Goal: Transaction & Acquisition: Purchase product/service

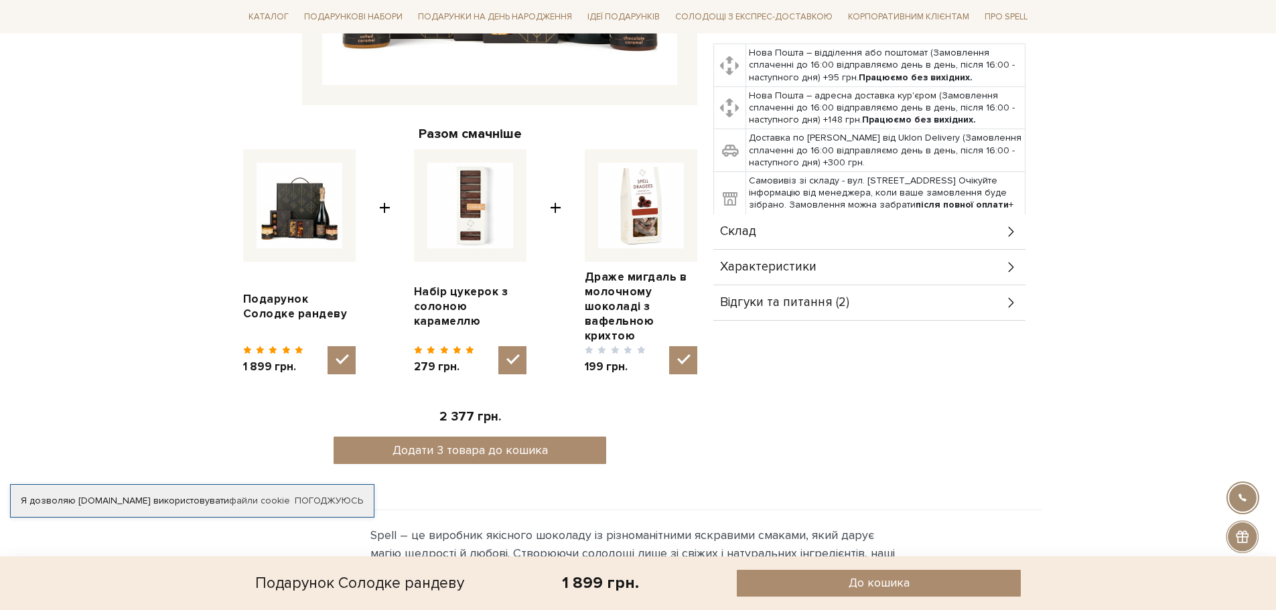
scroll to position [469, 0]
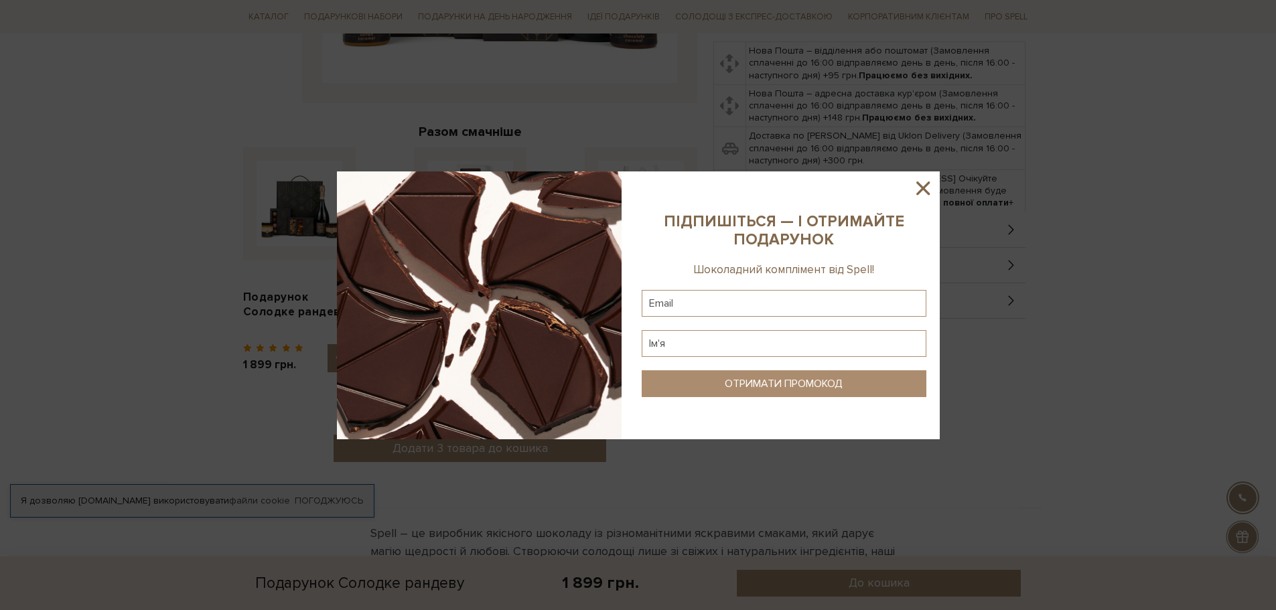
click at [923, 188] on icon at bounding box center [922, 187] width 13 height 13
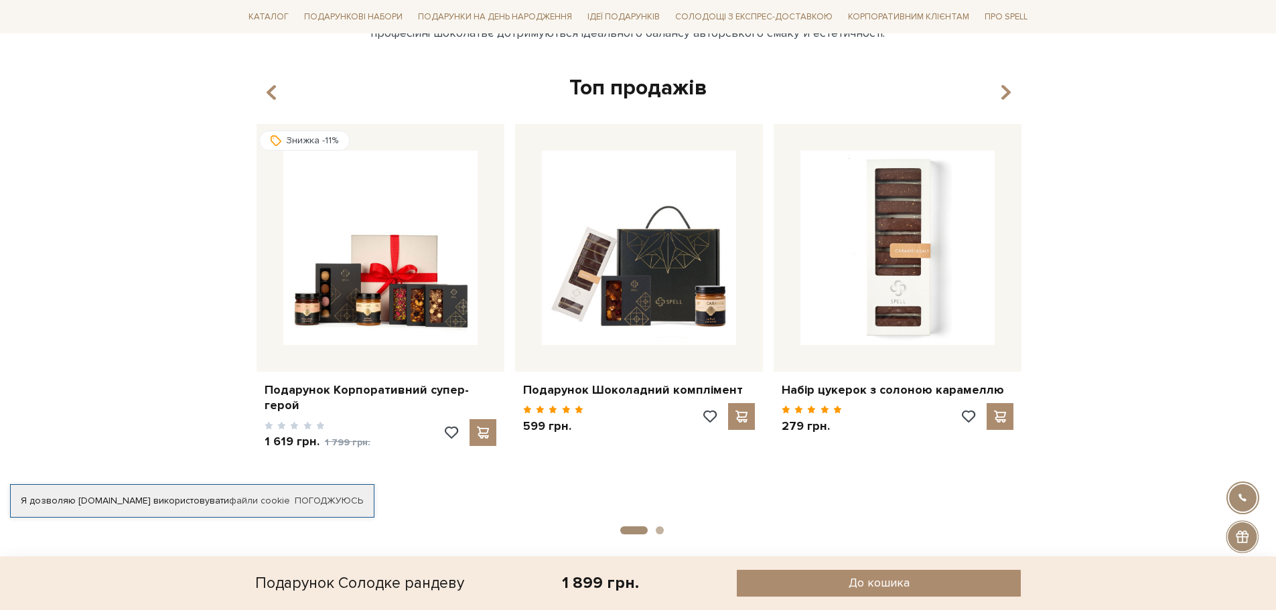
scroll to position [974, 0]
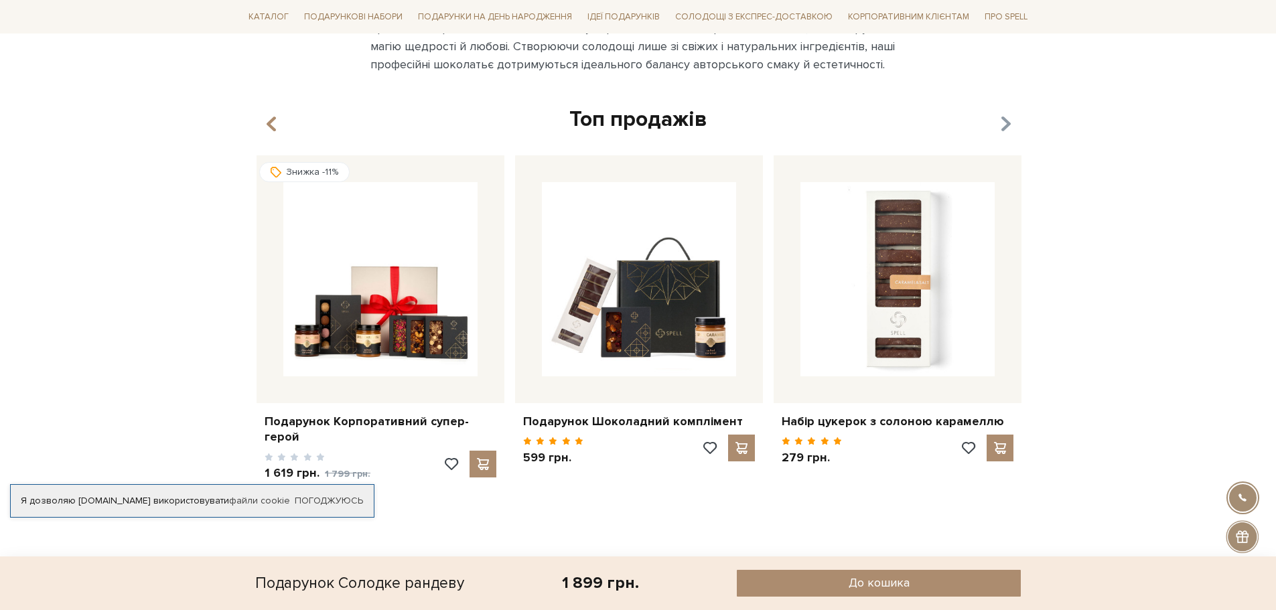
click at [1007, 121] on icon "button" at bounding box center [1004, 124] width 11 height 23
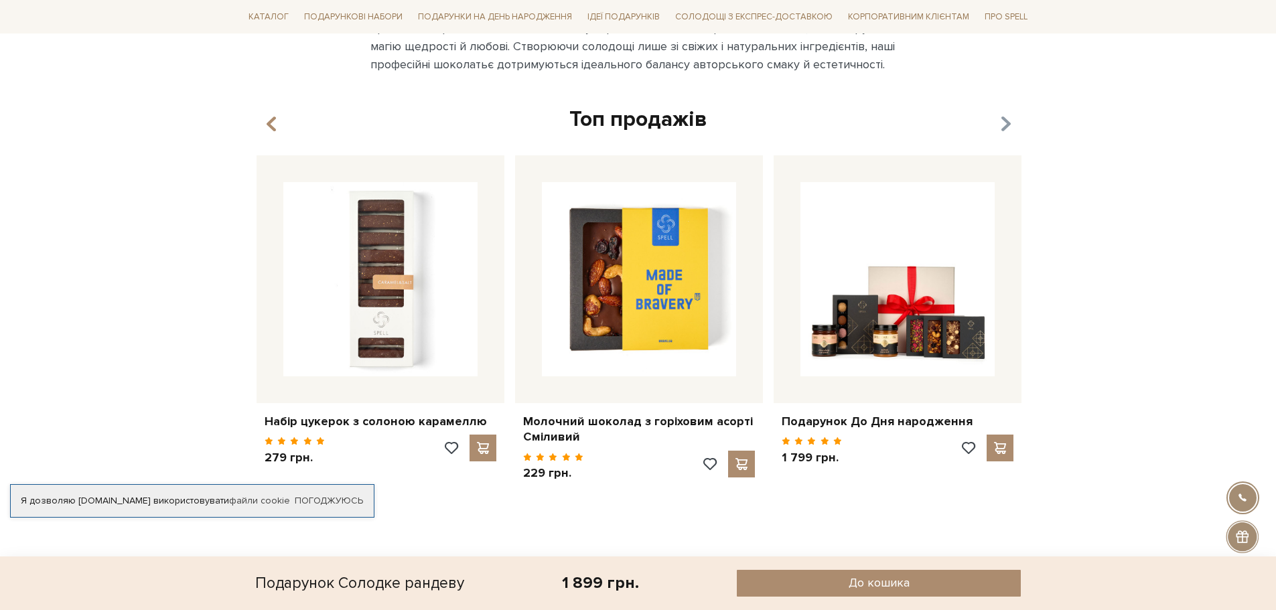
click at [1007, 116] on icon "button" at bounding box center [1004, 124] width 11 height 23
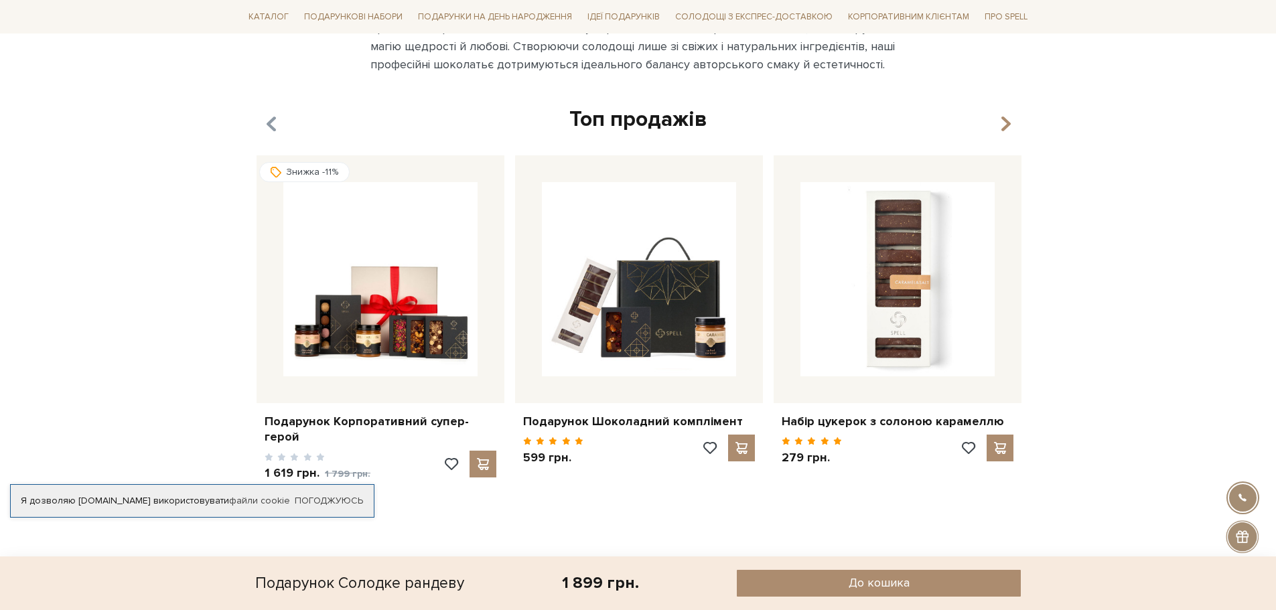
click at [269, 113] on icon "button" at bounding box center [270, 124] width 11 height 23
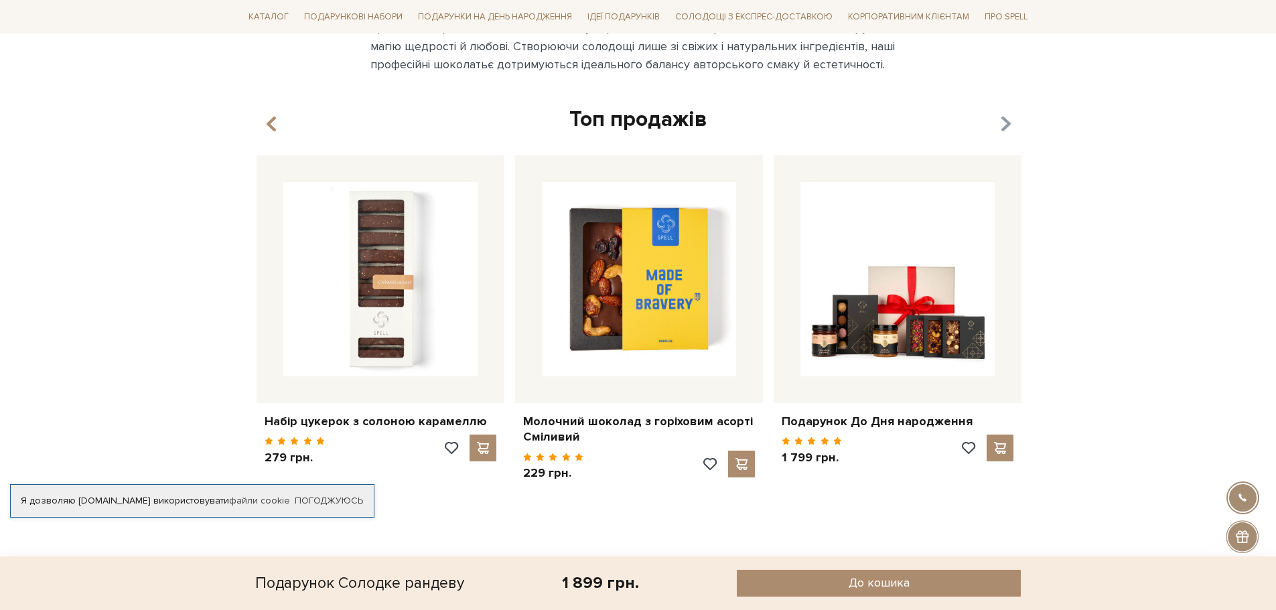
click at [1009, 117] on icon "button" at bounding box center [1004, 124] width 11 height 23
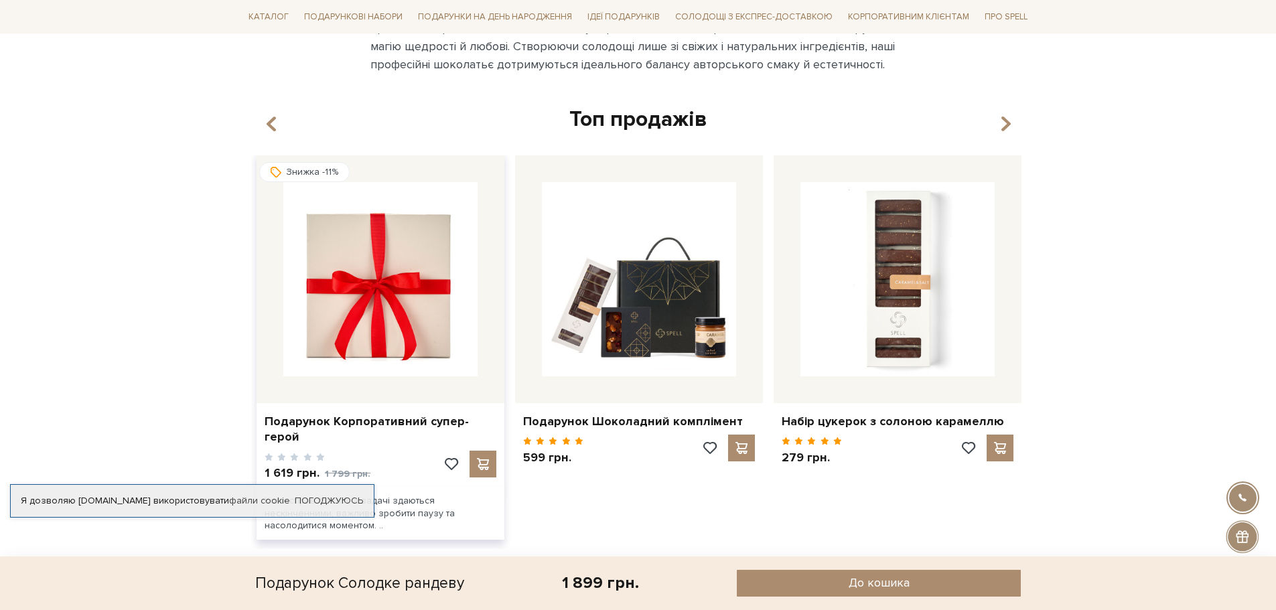
click at [367, 287] on img at bounding box center [380, 279] width 194 height 194
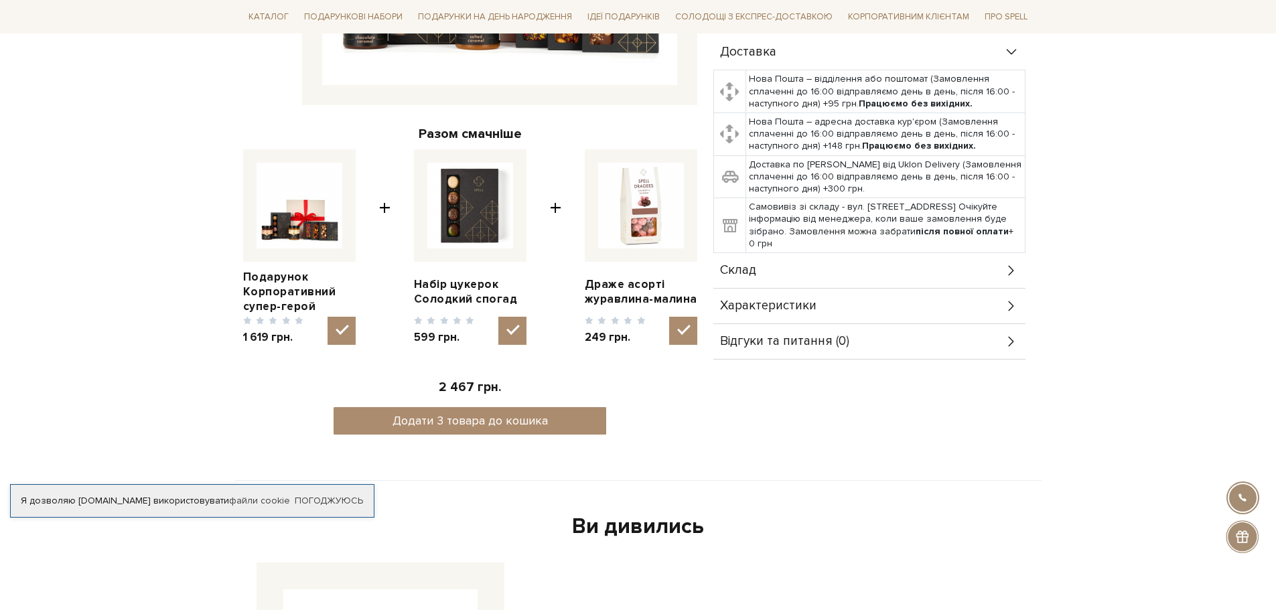
scroll to position [469, 0]
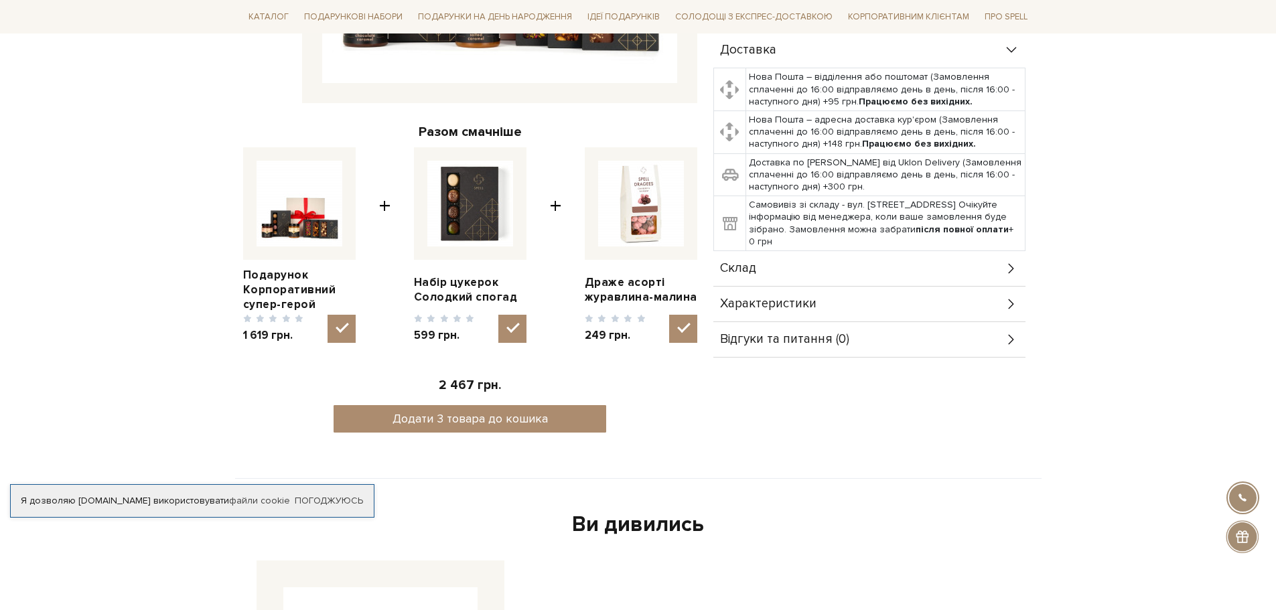
click at [1007, 265] on icon at bounding box center [1011, 268] width 15 height 15
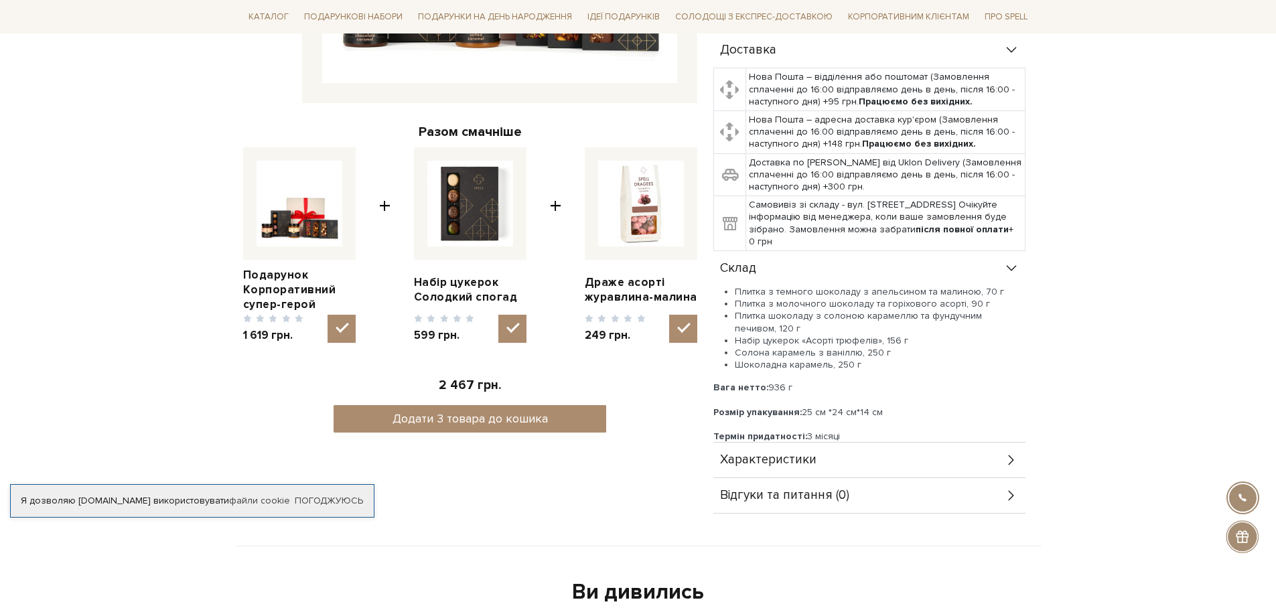
click at [1013, 465] on icon at bounding box center [1011, 460] width 15 height 15
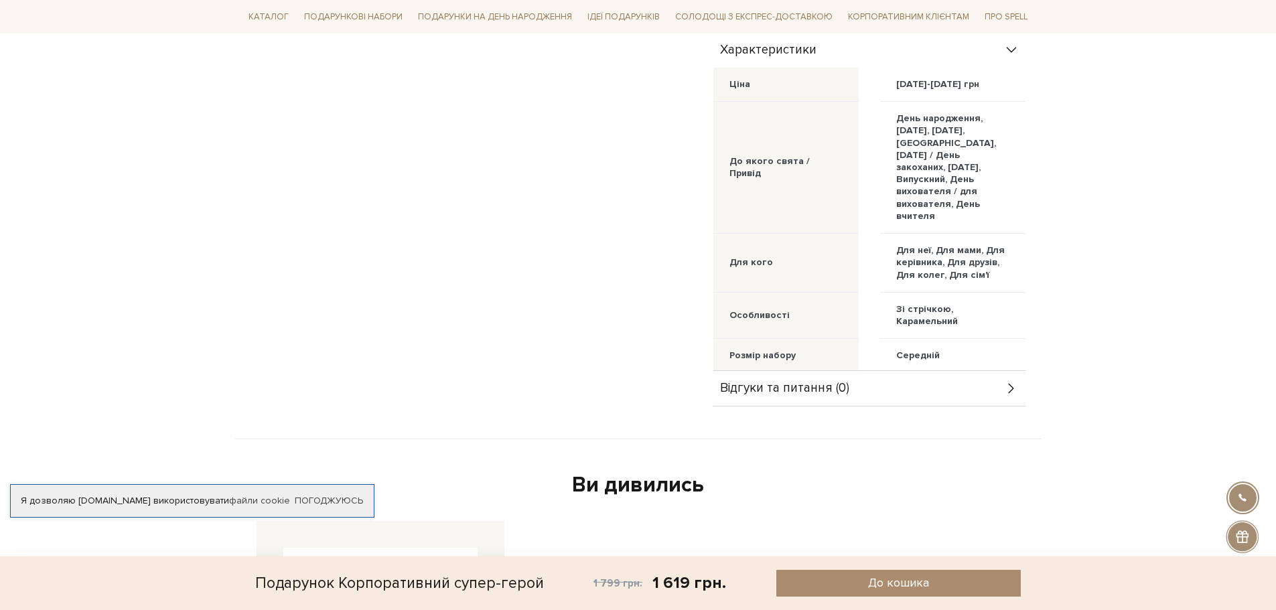
scroll to position [938, 0]
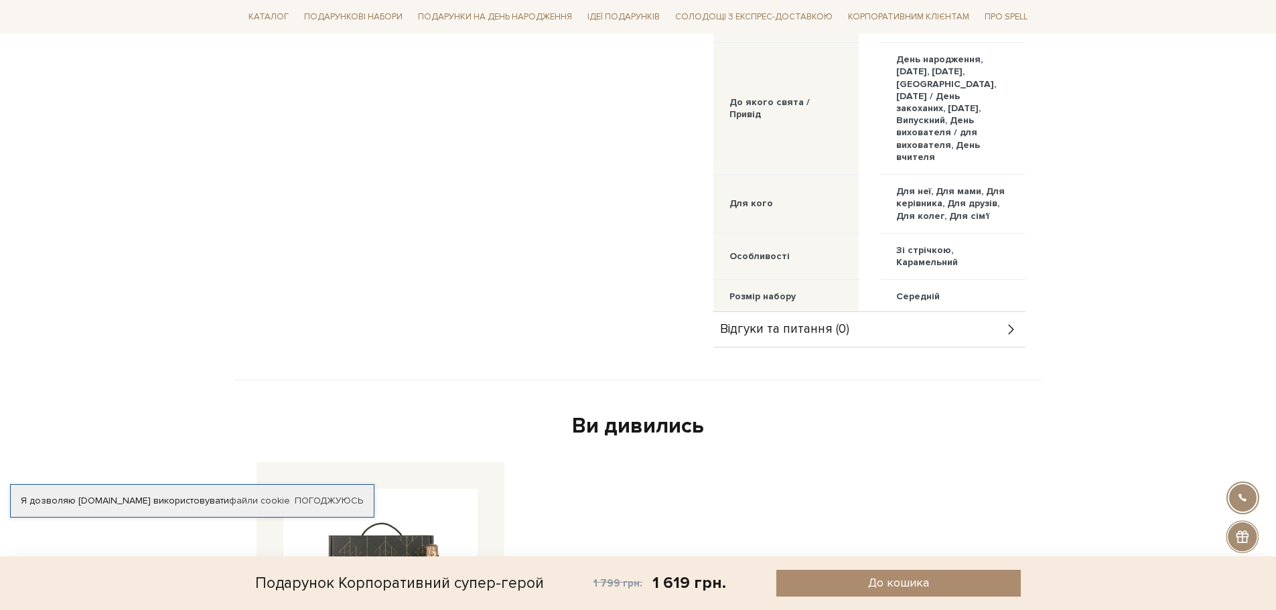
click at [1009, 324] on icon at bounding box center [1011, 329] width 15 height 15
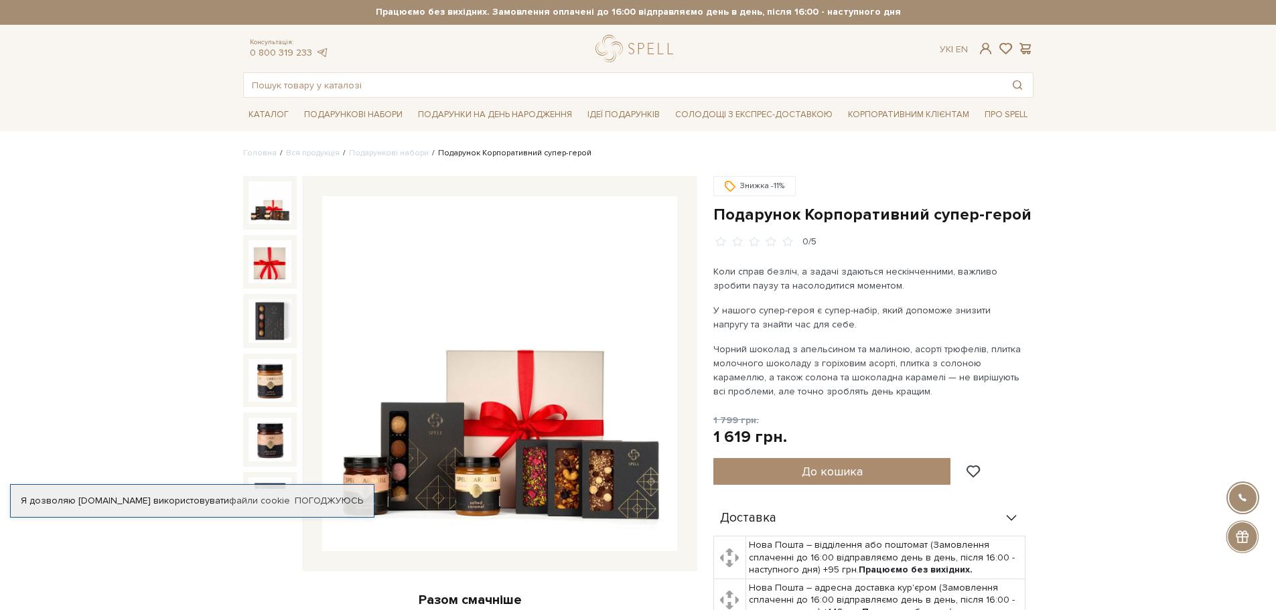
scroll to position [0, 0]
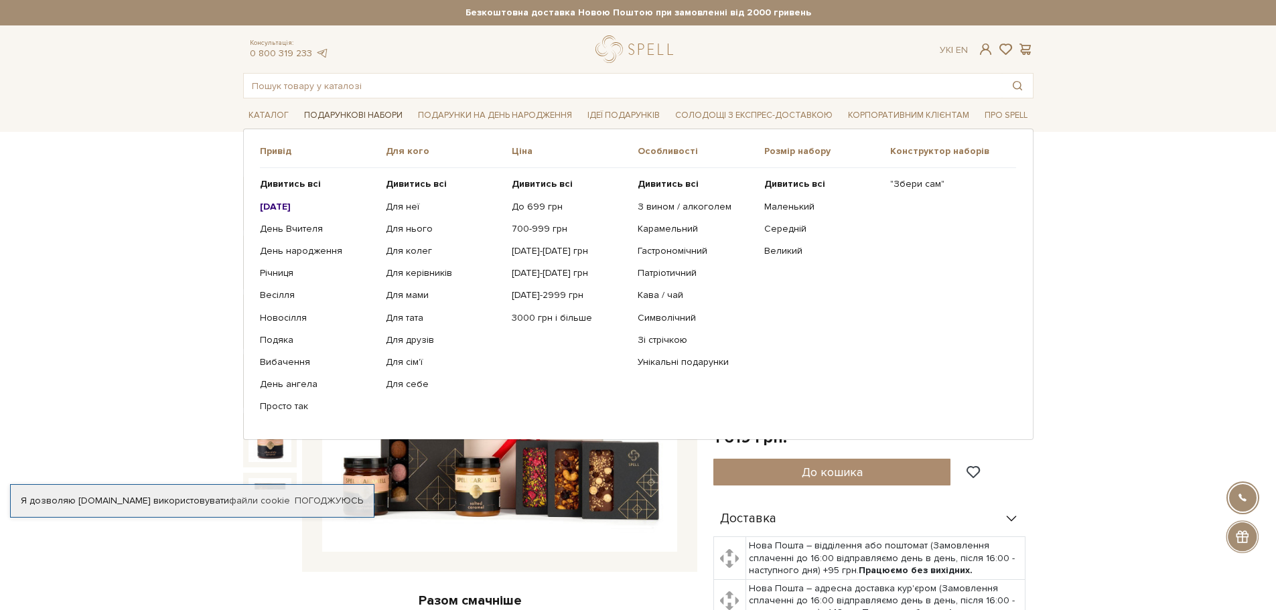
click at [352, 115] on link "Подарункові набори" at bounding box center [353, 115] width 109 height 21
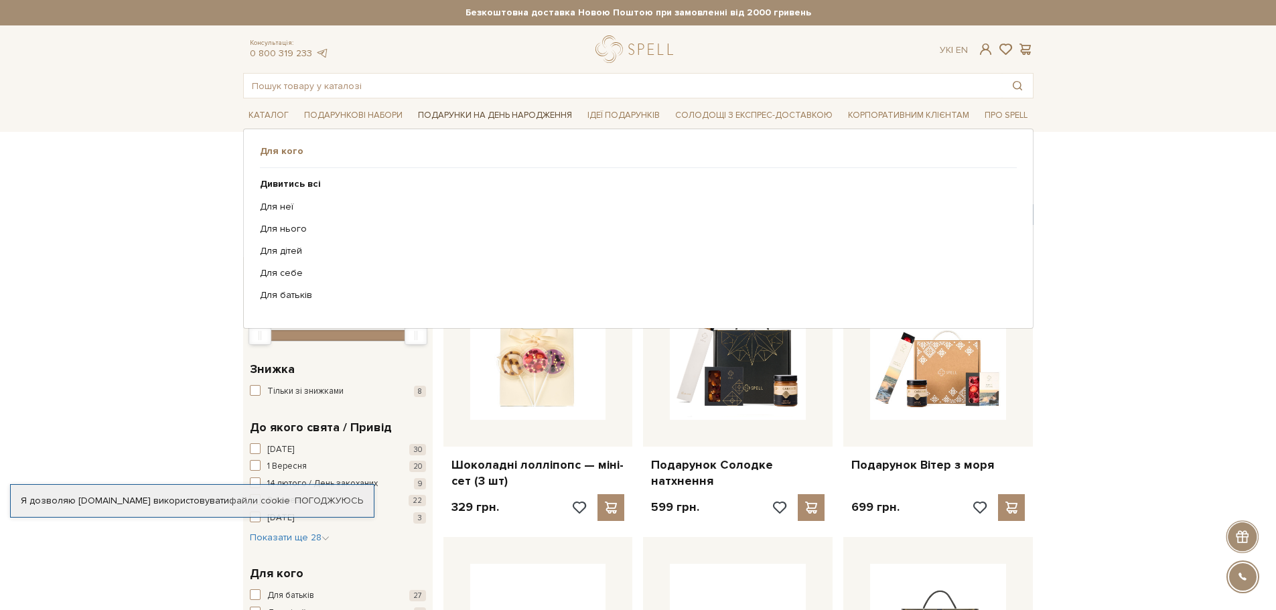
click at [481, 115] on link "Подарунки на День народження" at bounding box center [495, 115] width 165 height 21
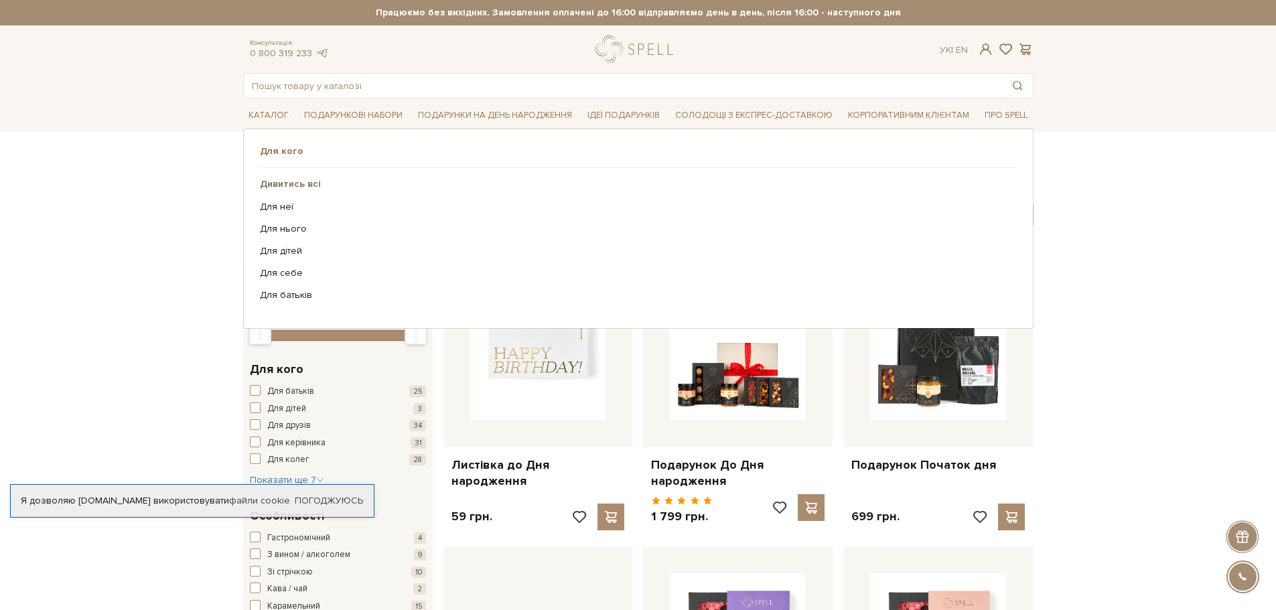
click at [304, 185] on b "Дивитись всі" at bounding box center [290, 183] width 61 height 11
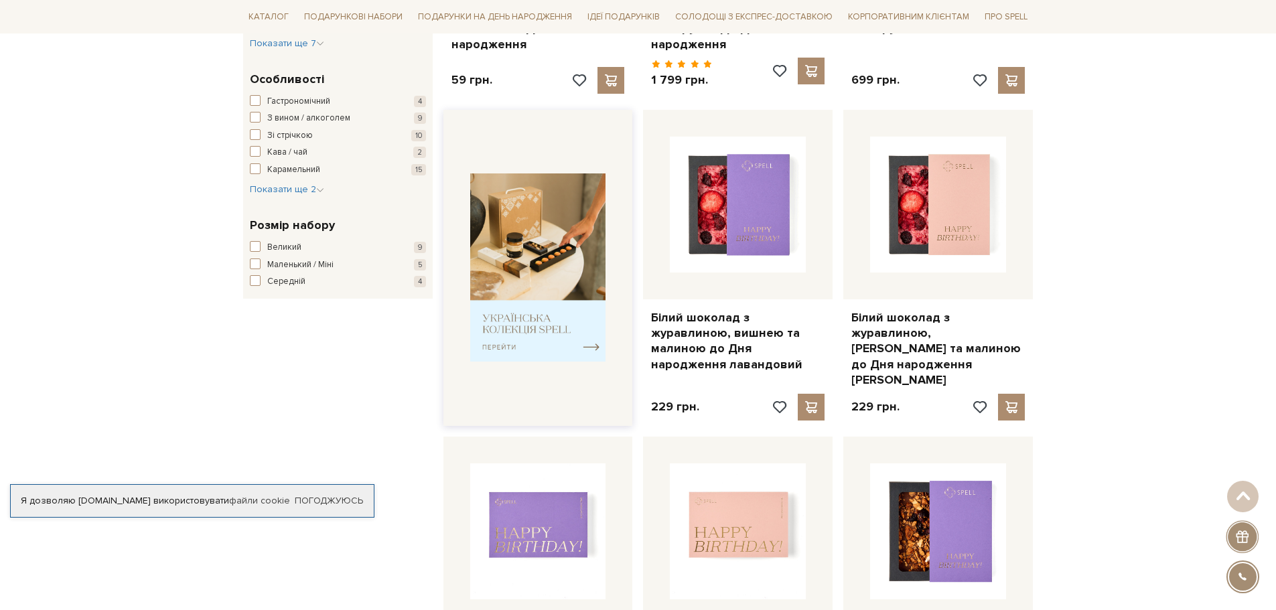
scroll to position [469, 0]
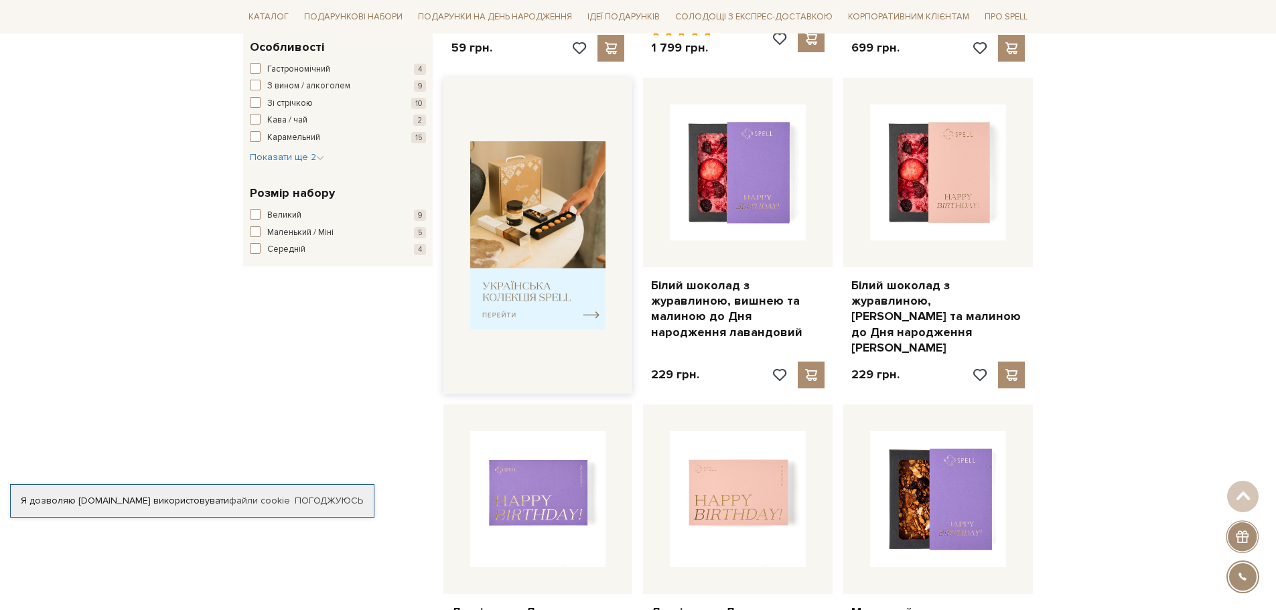
click at [546, 291] on img at bounding box center [538, 235] width 136 height 188
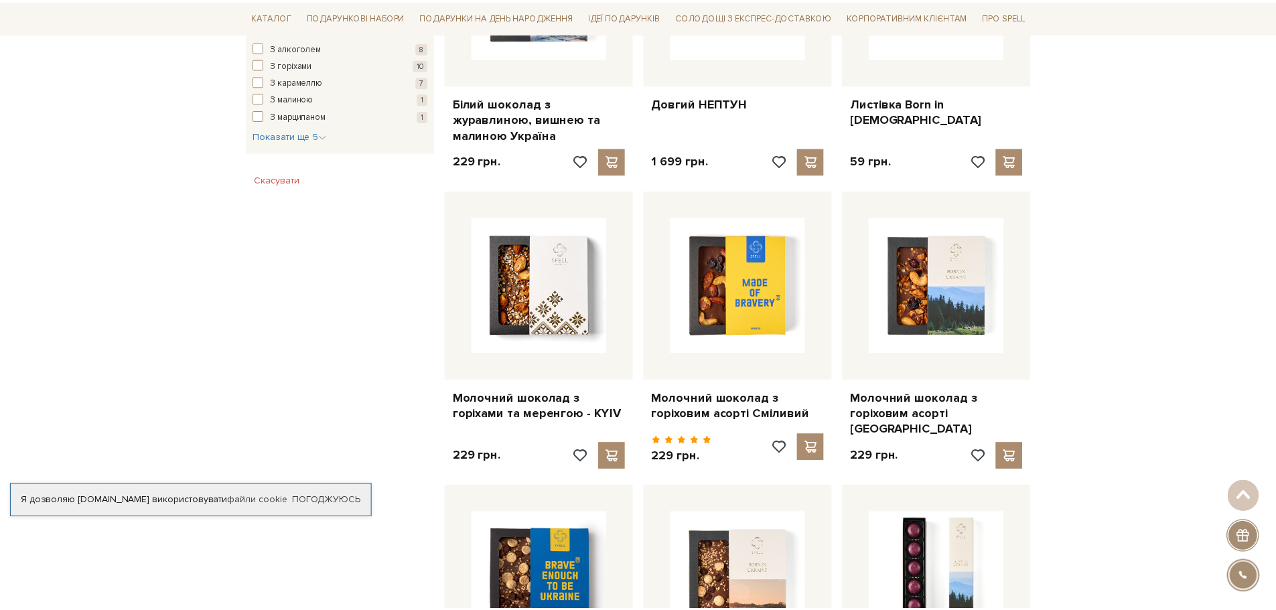
scroll to position [938, 0]
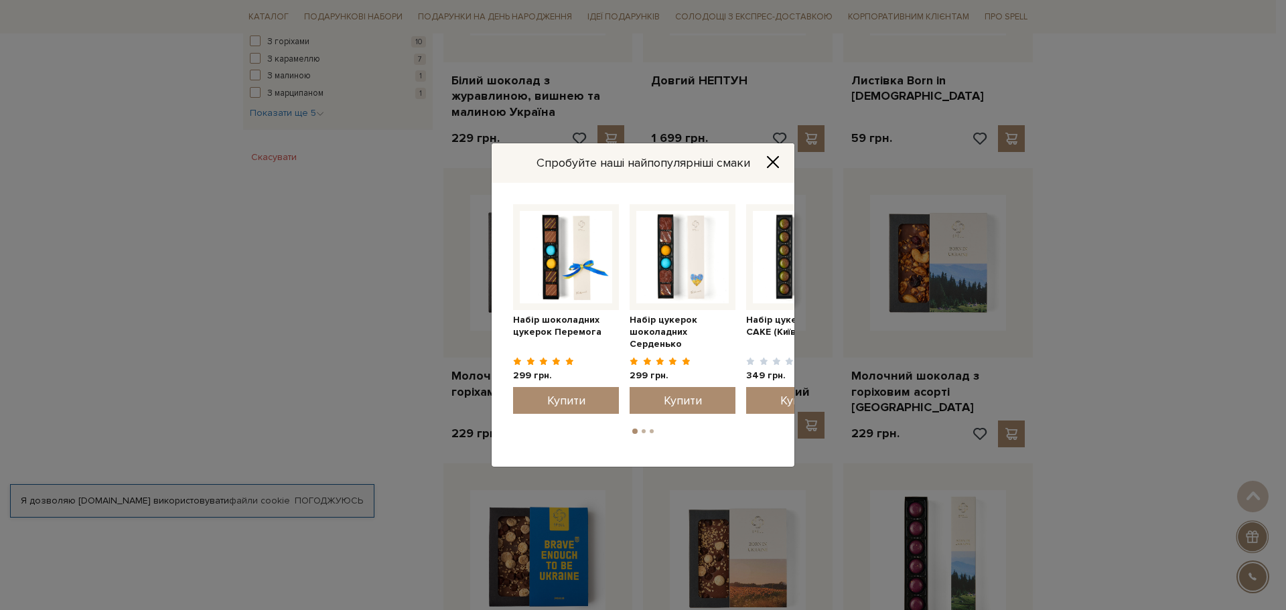
click at [775, 159] on icon "Close" at bounding box center [772, 161] width 13 height 13
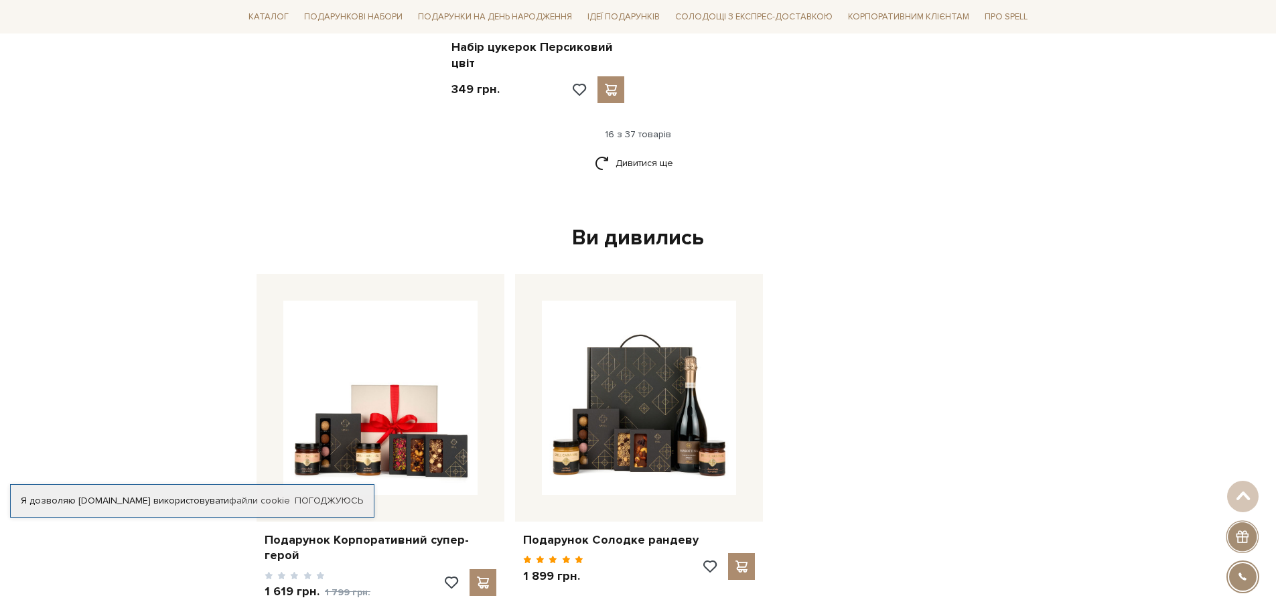
scroll to position [1875, 0]
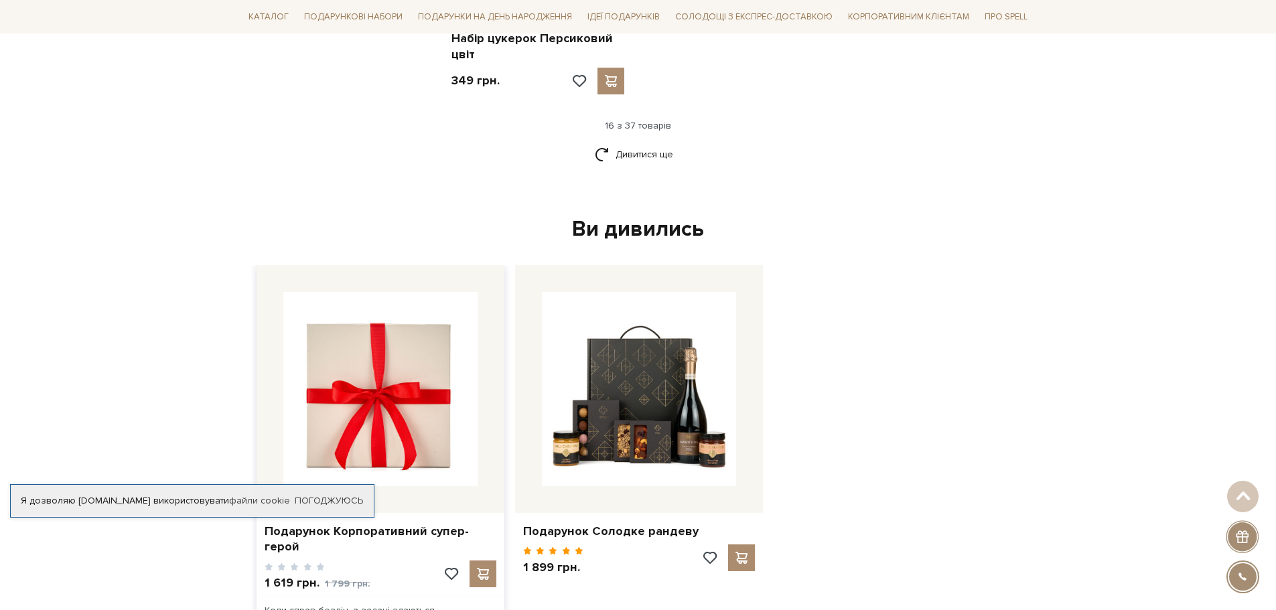
click at [396, 416] on img at bounding box center [380, 389] width 194 height 194
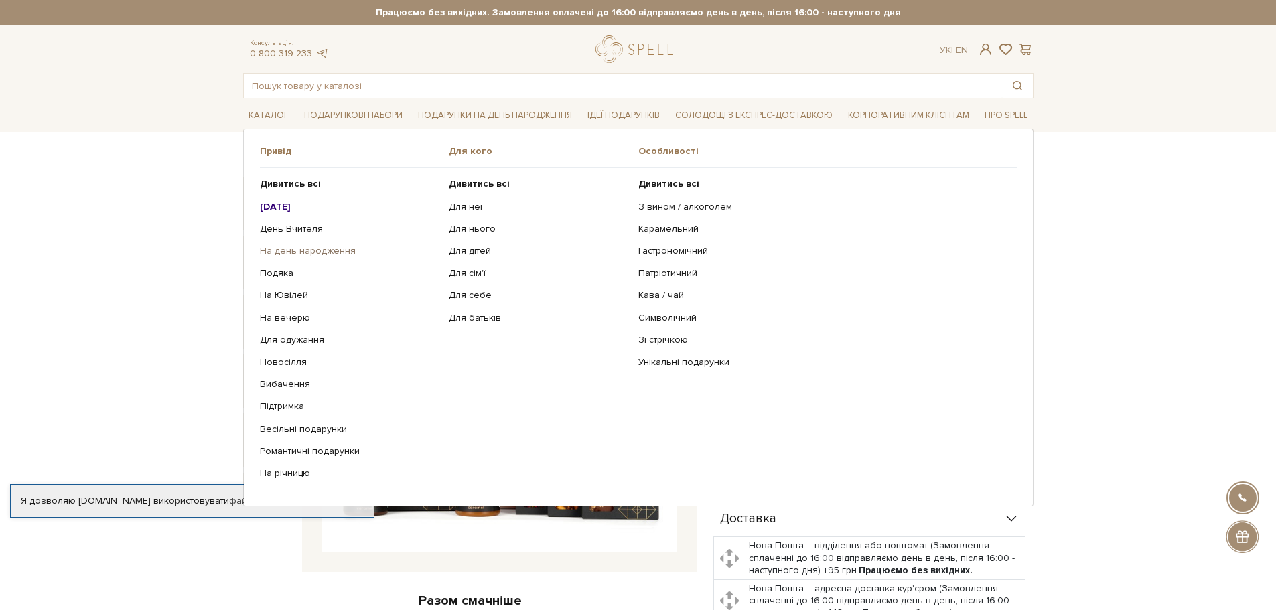
click at [356, 253] on link "На день народження" at bounding box center [349, 251] width 179 height 12
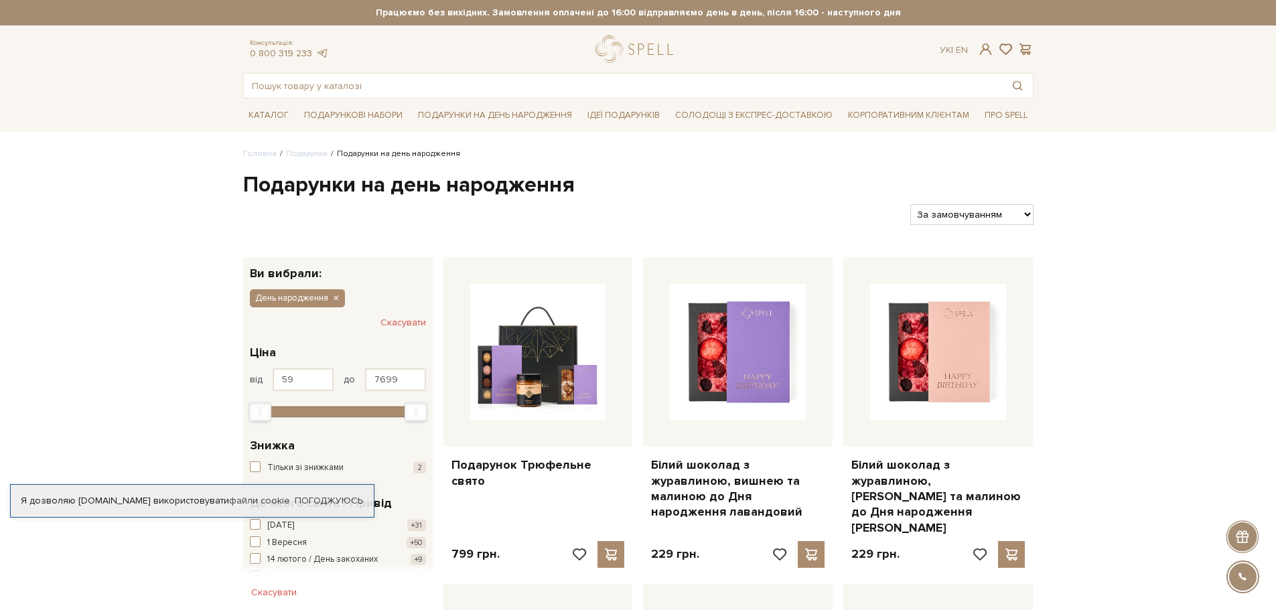
scroll to position [67, 0]
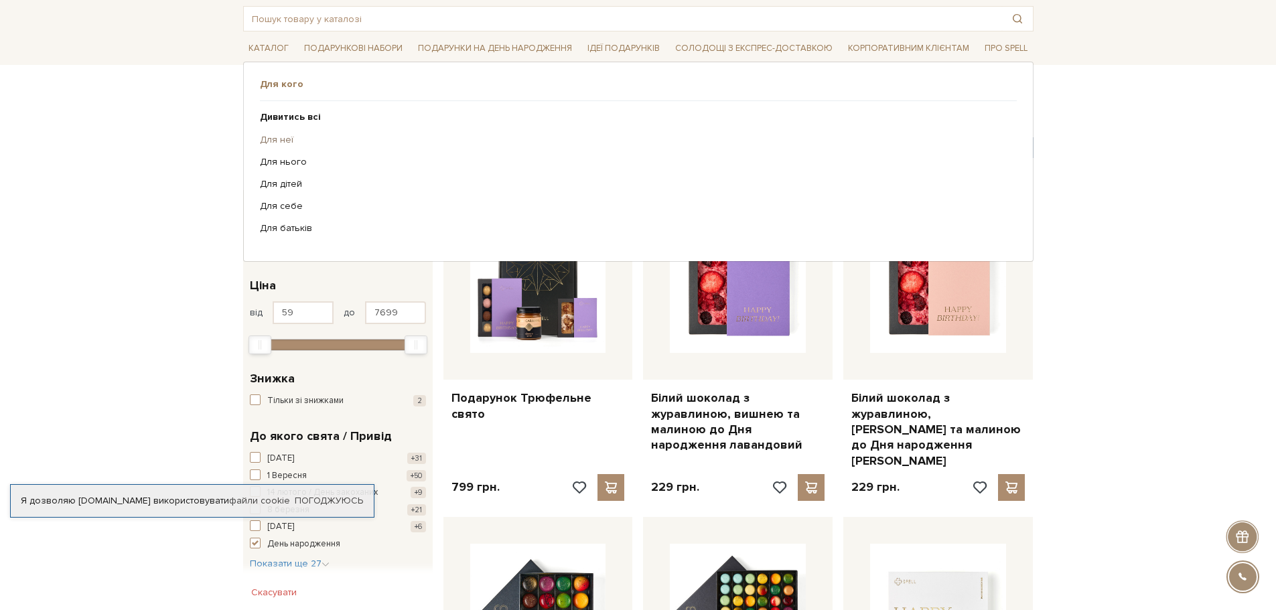
click at [286, 139] on link "Для неї" at bounding box center [633, 140] width 747 height 12
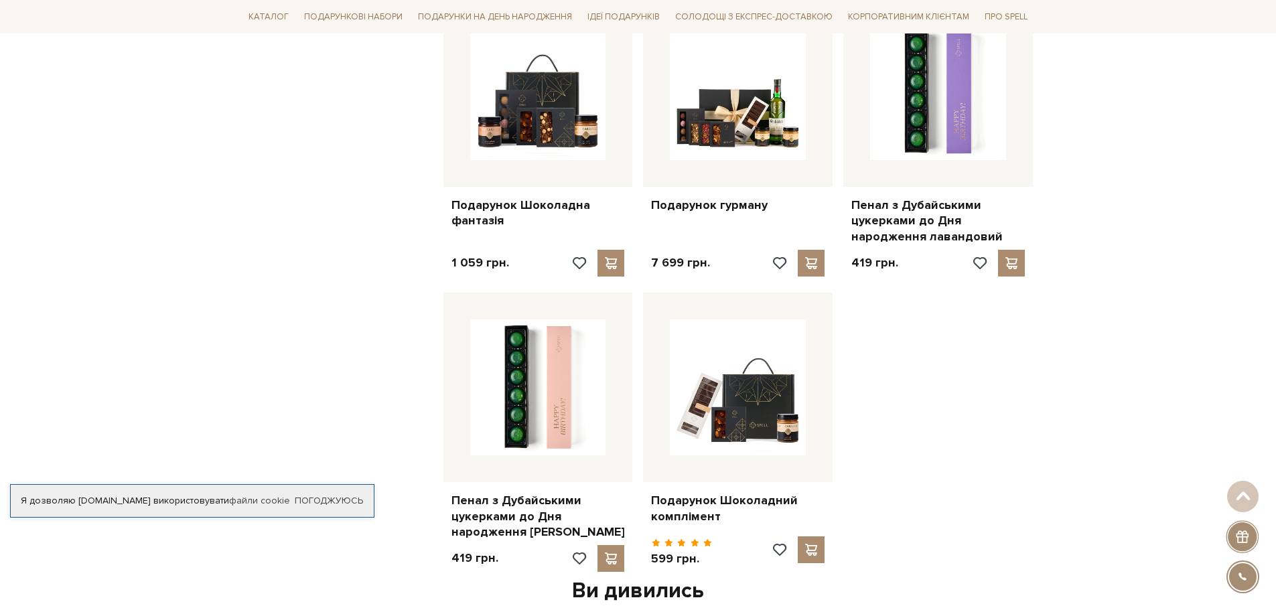
scroll to position [1339, 0]
